Goal: Transaction & Acquisition: Obtain resource

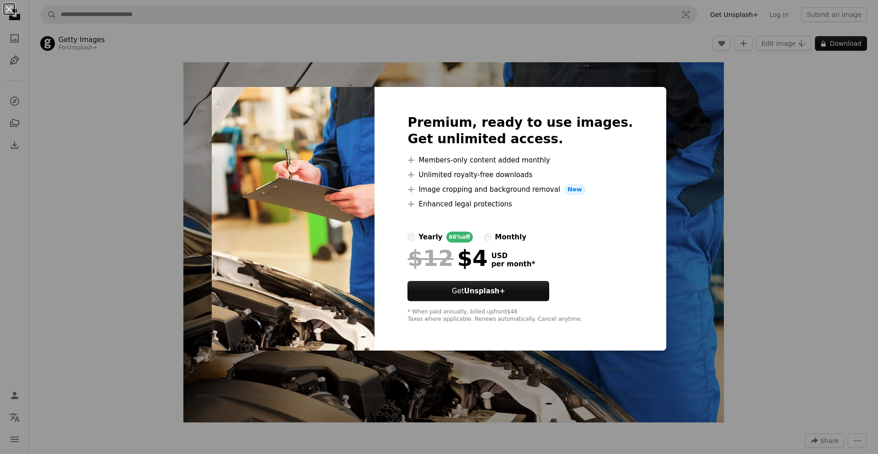
click at [730, 89] on div "An X shape Premium, ready to use images. Get unlimited access. A plus sign Memb…" at bounding box center [439, 227] width 878 height 454
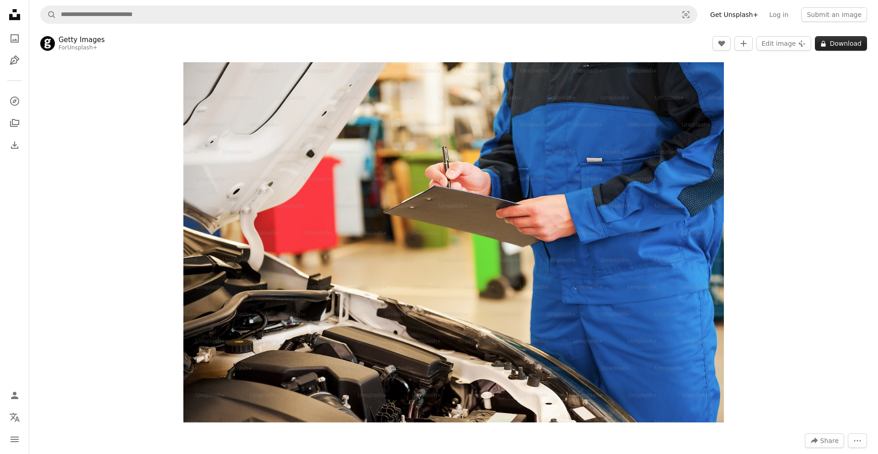
click at [833, 44] on button "A lock Download" at bounding box center [841, 43] width 52 height 15
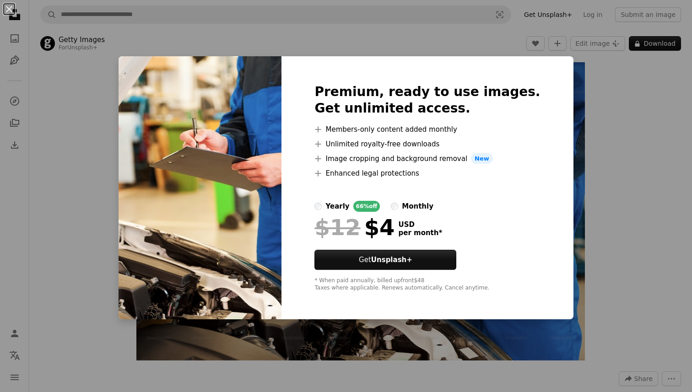
click at [627, 58] on div "An X shape Premium, ready to use images. Get unlimited access. A plus sign Memb…" at bounding box center [346, 196] width 692 height 392
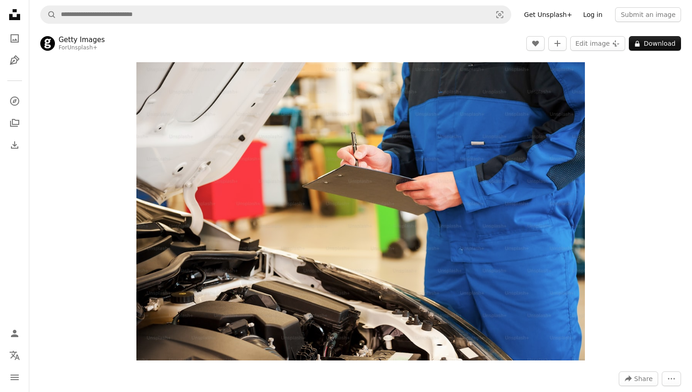
click at [597, 15] on link "Log in" at bounding box center [592, 14] width 30 height 15
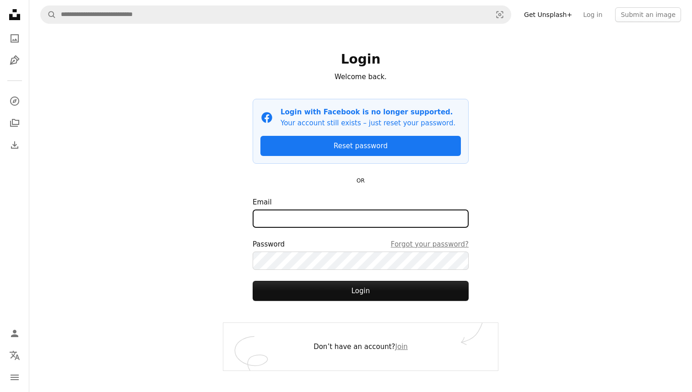
click at [359, 219] on input "Email" at bounding box center [360, 218] width 216 height 18
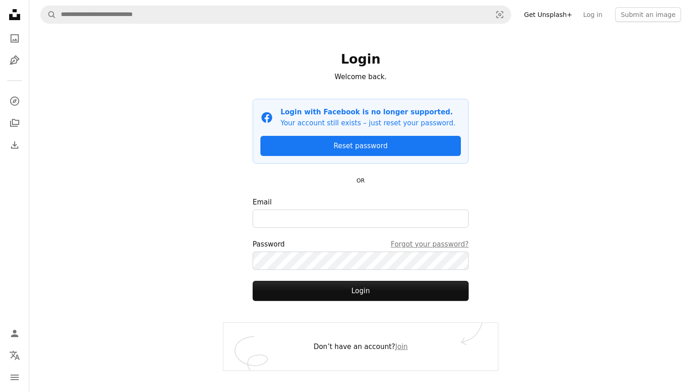
click at [465, 175] on p "OR" at bounding box center [360, 180] width 216 height 11
click at [397, 350] on link "Join" at bounding box center [401, 347] width 12 height 8
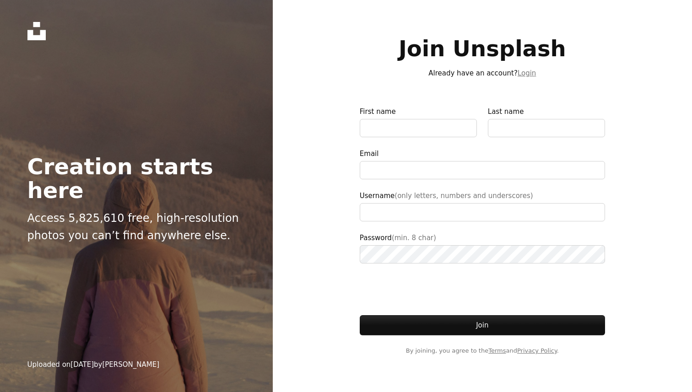
type input "**********"
